Goal: Check status: Check status

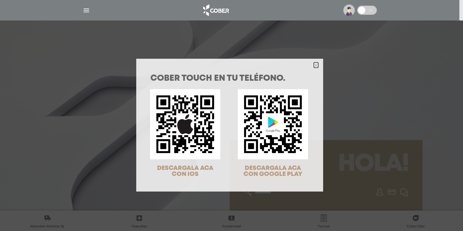
click at [314, 66] on icon "Close" at bounding box center [316, 65] width 5 height 5
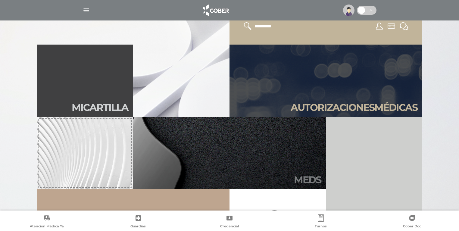
scroll to position [169, 0]
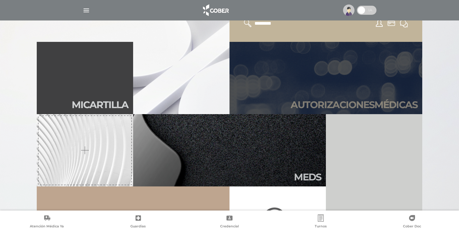
click at [362, 105] on h2 "Autori zaciones médicas" at bounding box center [354, 104] width 127 height 11
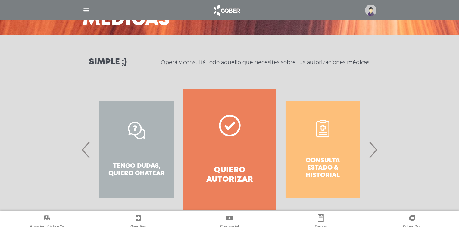
scroll to position [71, 0]
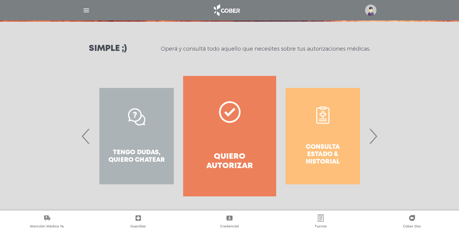
click at [375, 143] on span "›" at bounding box center [373, 136] width 12 height 33
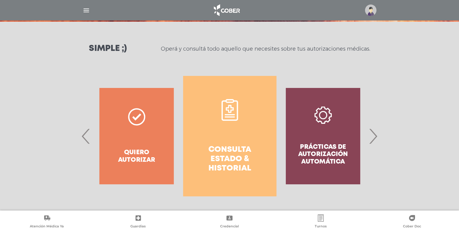
click at [218, 149] on h4 "Consulta estado & historial" at bounding box center [229, 159] width 71 height 28
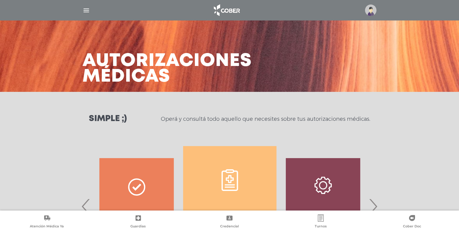
scroll to position [0, 0]
